Goal: Find specific page/section: Find specific page/section

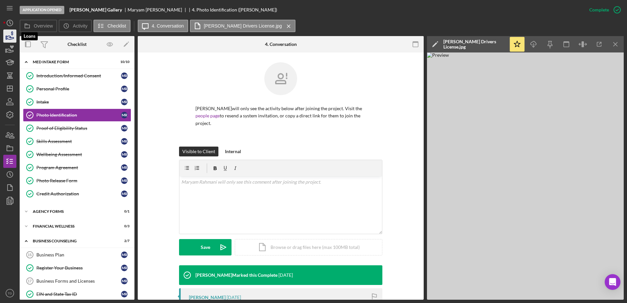
scroll to position [123, 0]
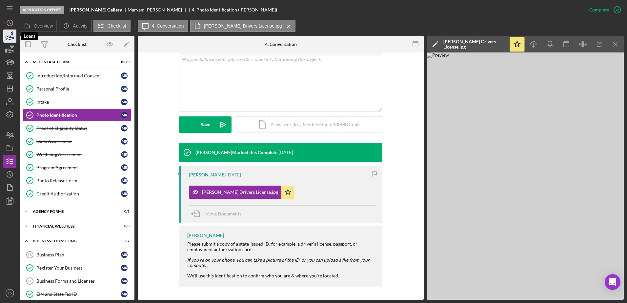
click at [6, 32] on icon "button" at bounding box center [10, 36] width 16 height 16
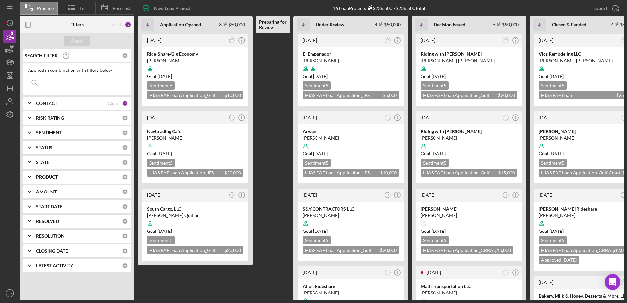
click at [93, 104] on div "CONTACT" at bounding box center [72, 103] width 72 height 5
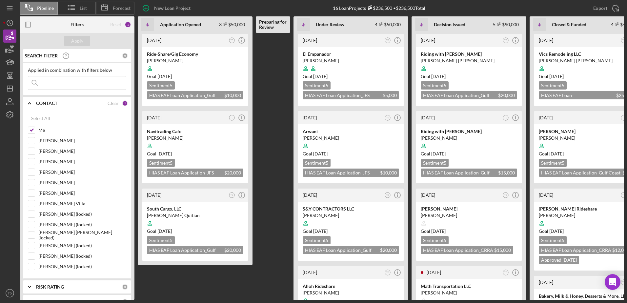
click at [265, 102] on Review at bounding box center [273, 166] width 34 height 267
click at [206, 81] on div "Sentiment 5 HIAS EAF Loan Application_Gulf Coast JFCS $10,000 $10,000" at bounding box center [195, 90] width 96 height 18
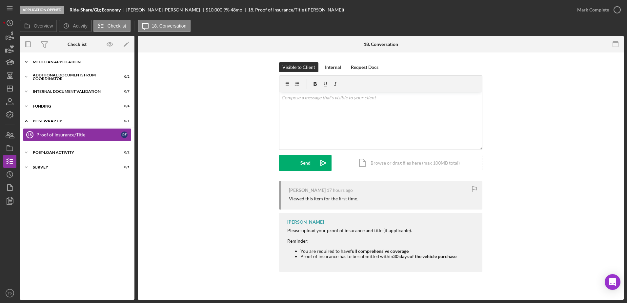
click at [90, 66] on div "Icon/Expander MED Loan Application 18 / 18" at bounding box center [77, 61] width 115 height 13
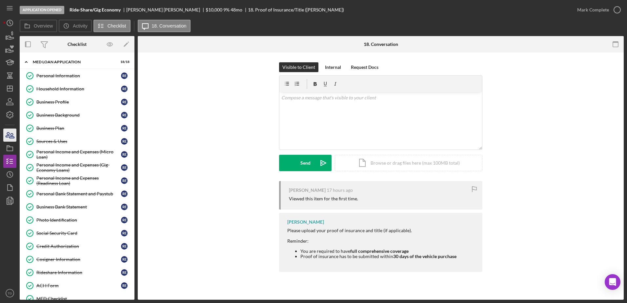
click at [8, 136] on icon "button" at bounding box center [10, 135] width 16 height 16
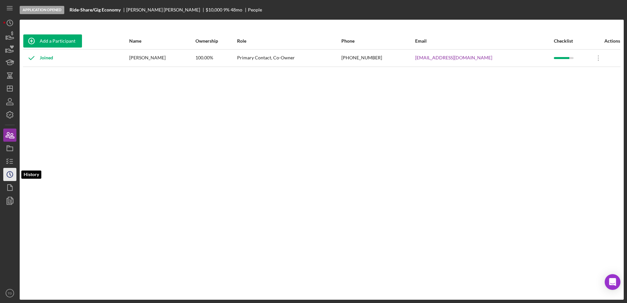
click at [11, 174] on icon "Icon/History" at bounding box center [10, 174] width 16 height 16
click at [10, 149] on icon "button" at bounding box center [10, 148] width 16 height 16
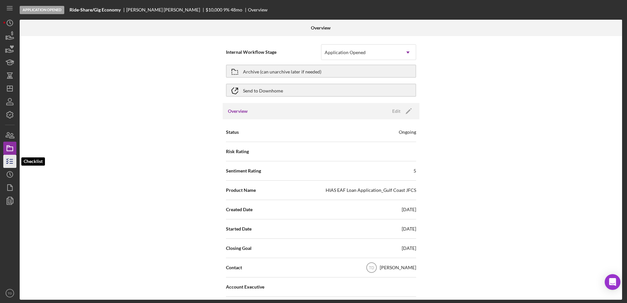
click at [9, 163] on icon "button" at bounding box center [10, 161] width 16 height 16
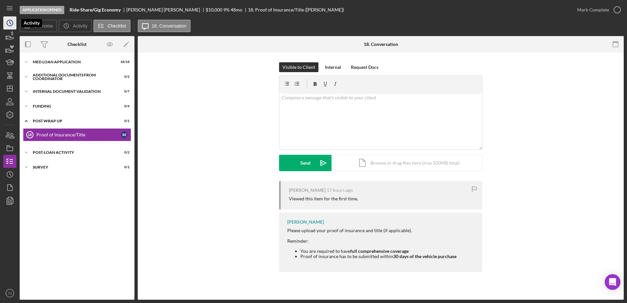
click at [11, 28] on icon "Icon/History" at bounding box center [10, 23] width 16 height 16
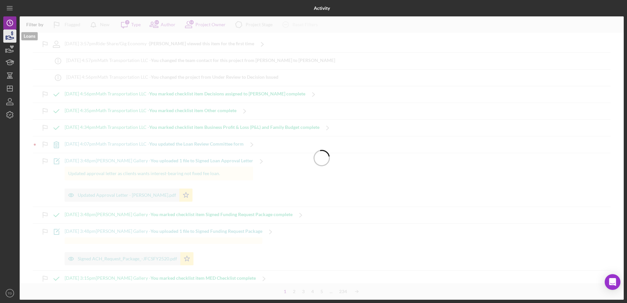
click at [10, 33] on icon "button" at bounding box center [10, 36] width 16 height 16
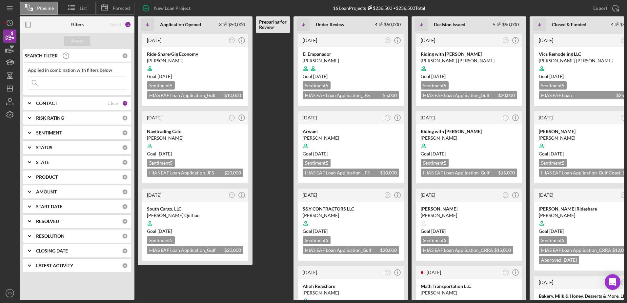
scroll to position [0, 0]
click at [173, 131] on div "Navitrading Cafe" at bounding box center [195, 131] width 96 height 7
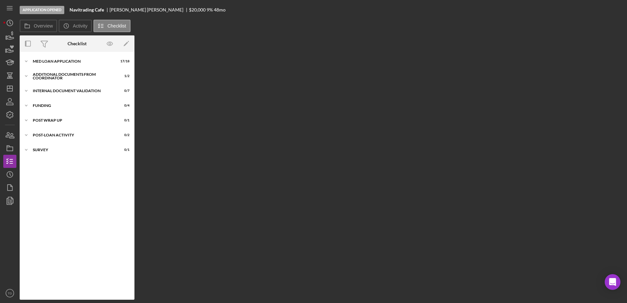
scroll to position [17, 0]
